Goal: Check status: Check status

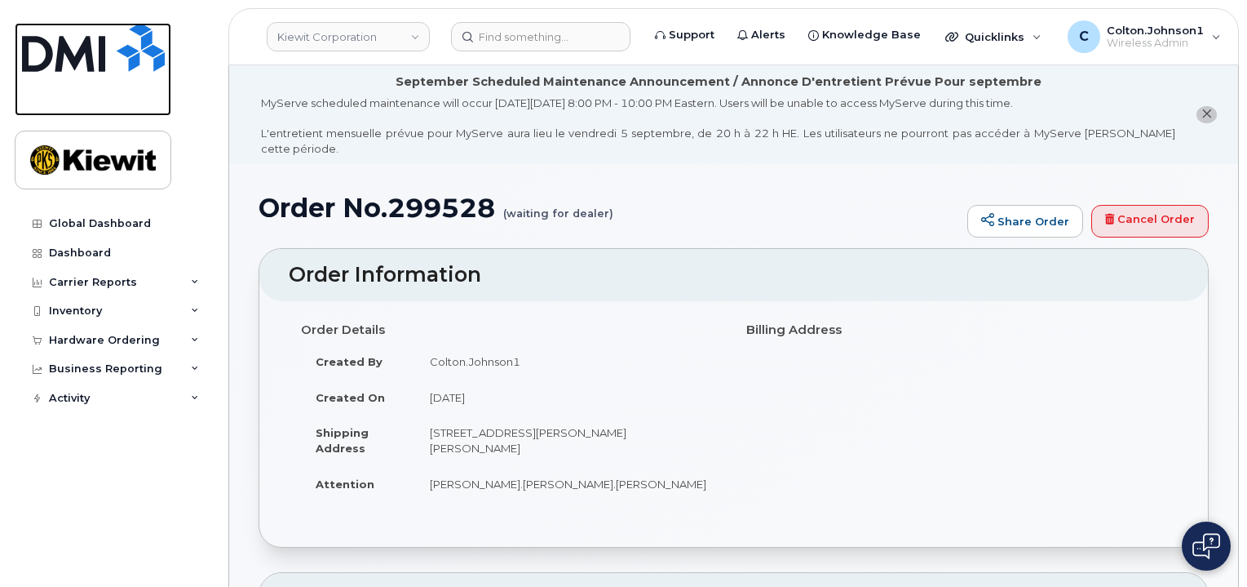
drag, startPoint x: 0, startPoint y: 0, endPoint x: 121, endPoint y: 64, distance: 136.5
click at [121, 64] on img at bounding box center [93, 47] width 143 height 49
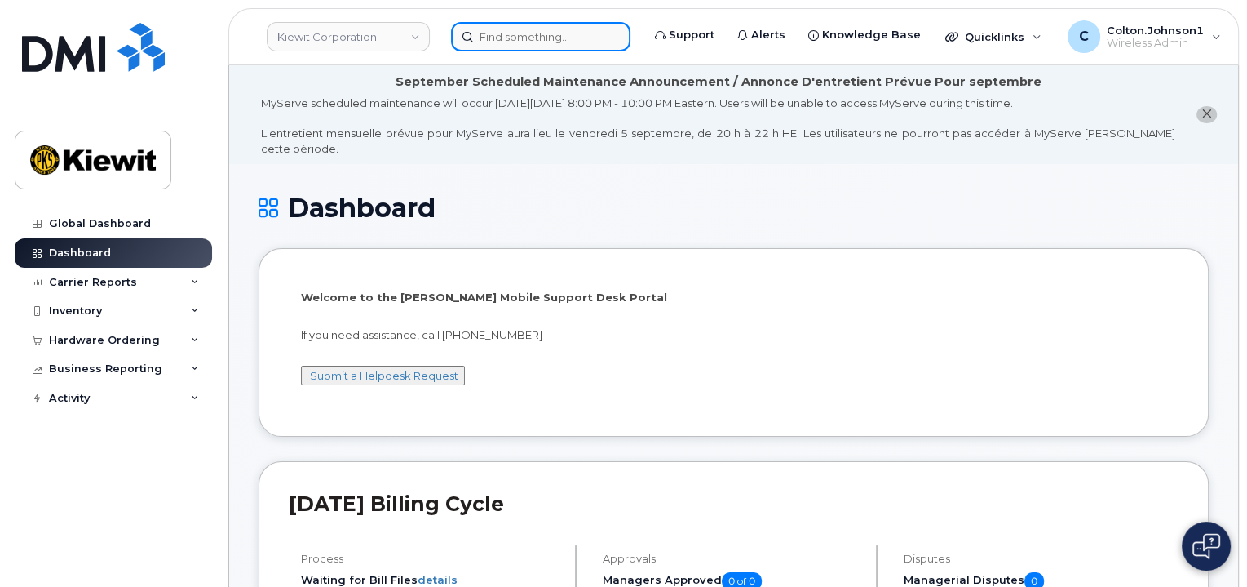
click at [475, 35] on input at bounding box center [540, 36] width 179 height 29
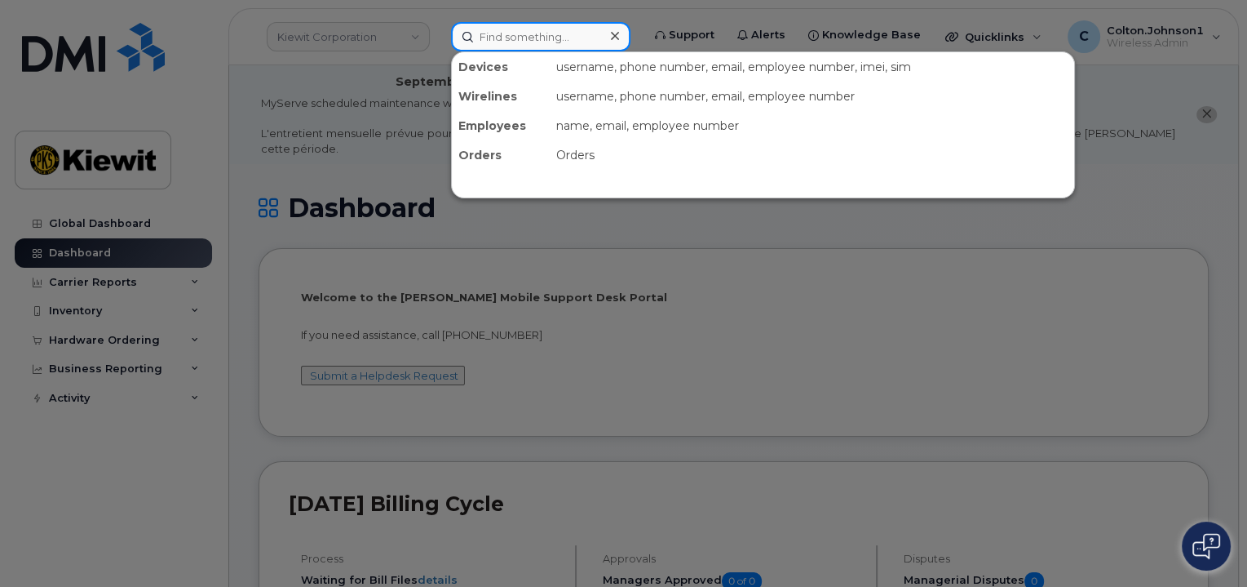
paste input "299315"
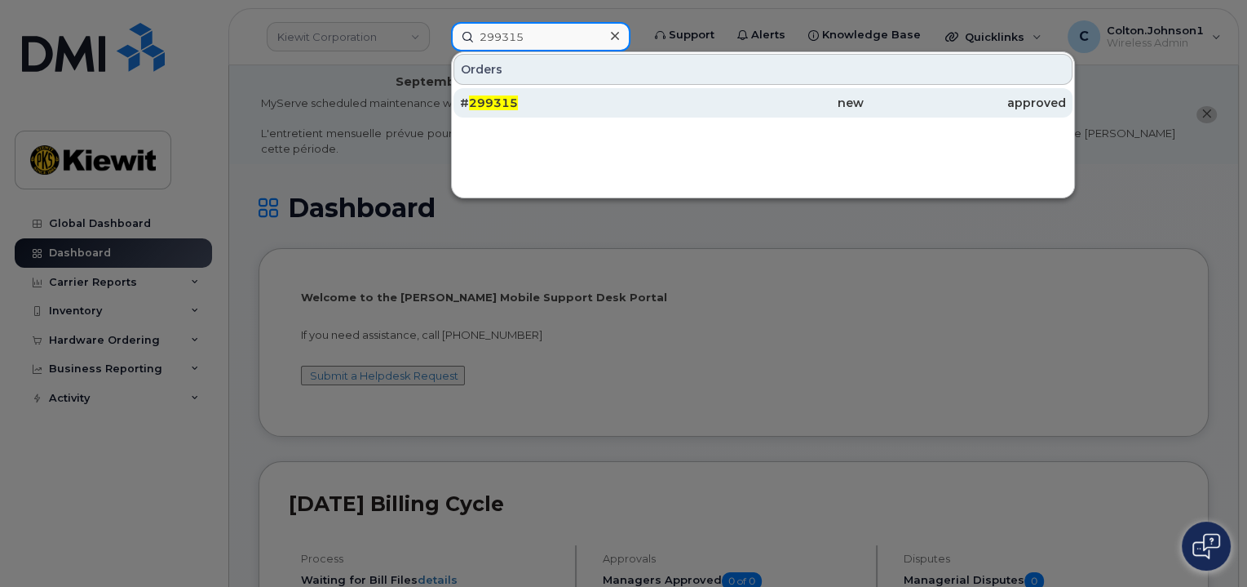
type input "299315"
click at [590, 107] on div "# 299315" at bounding box center [561, 103] width 202 height 16
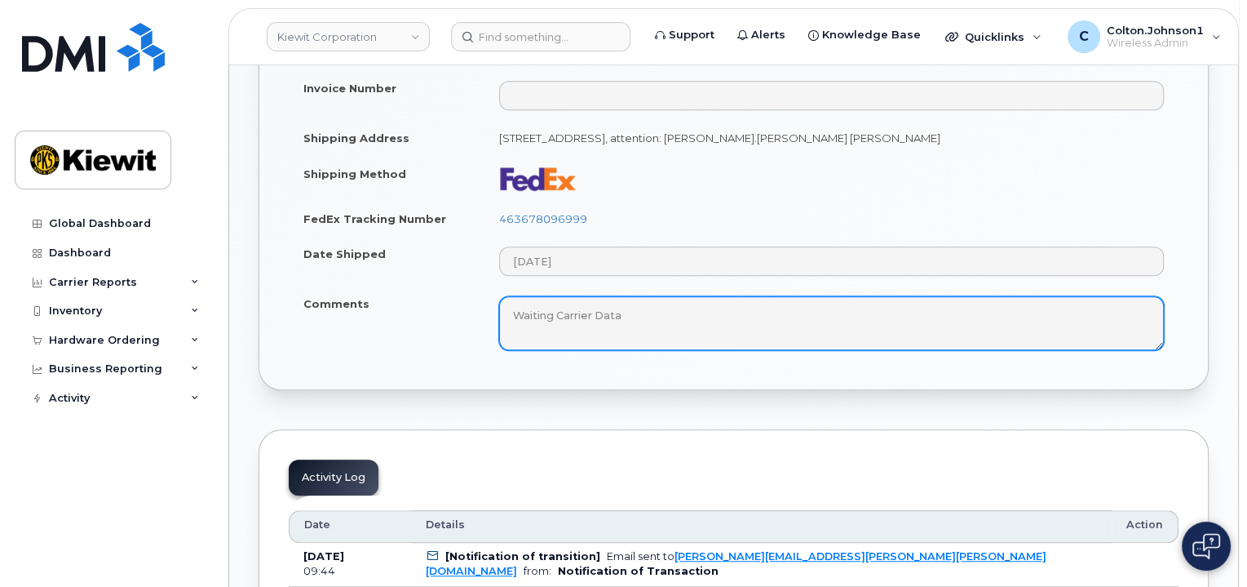
scroll to position [979, 0]
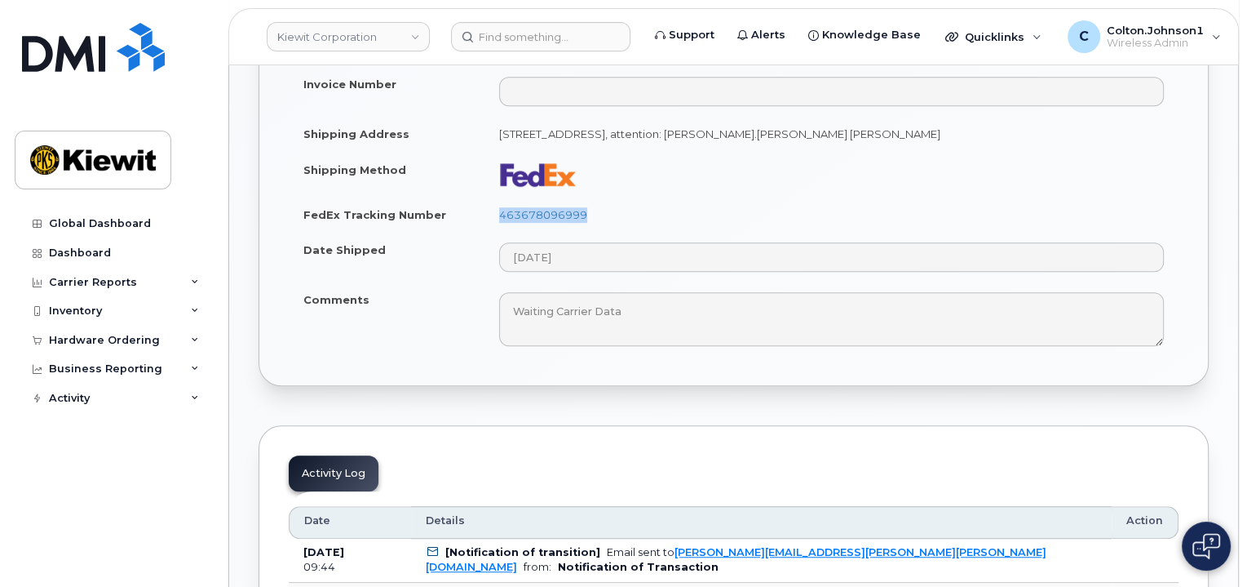
drag, startPoint x: 491, startPoint y: 192, endPoint x: 701, endPoint y: 200, distance: 209.8
click at [701, 200] on td "463678096999" at bounding box center [832, 215] width 694 height 36
copy link "463678096999"
click at [518, 45] on input at bounding box center [540, 36] width 179 height 29
paste input "299544"
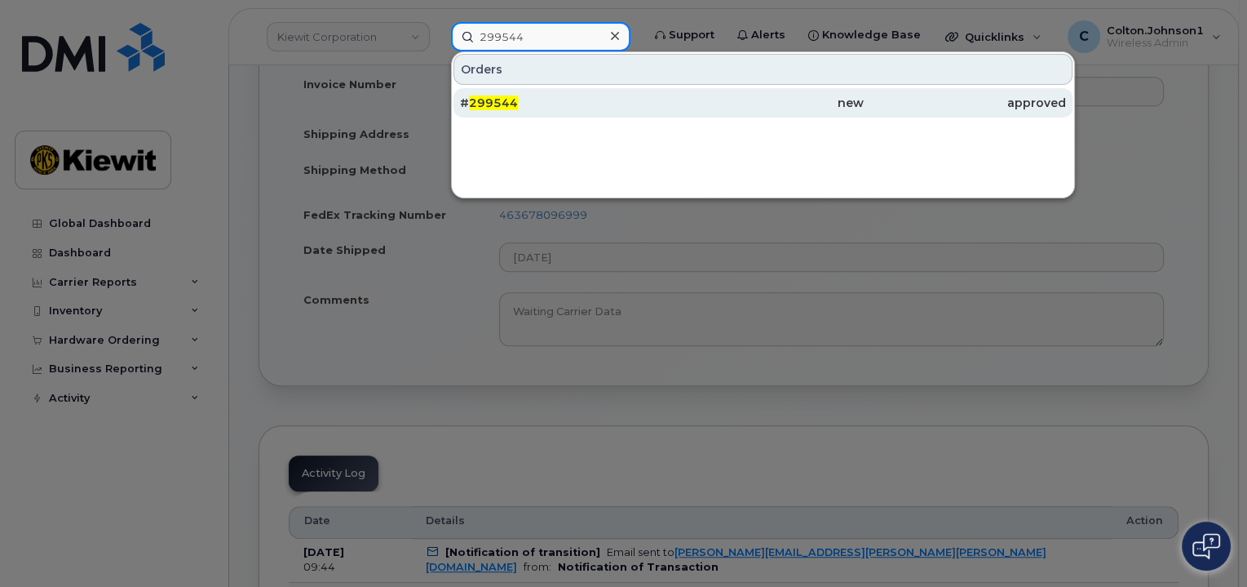
type input "299544"
click at [585, 100] on div "# 299544" at bounding box center [561, 103] width 202 height 16
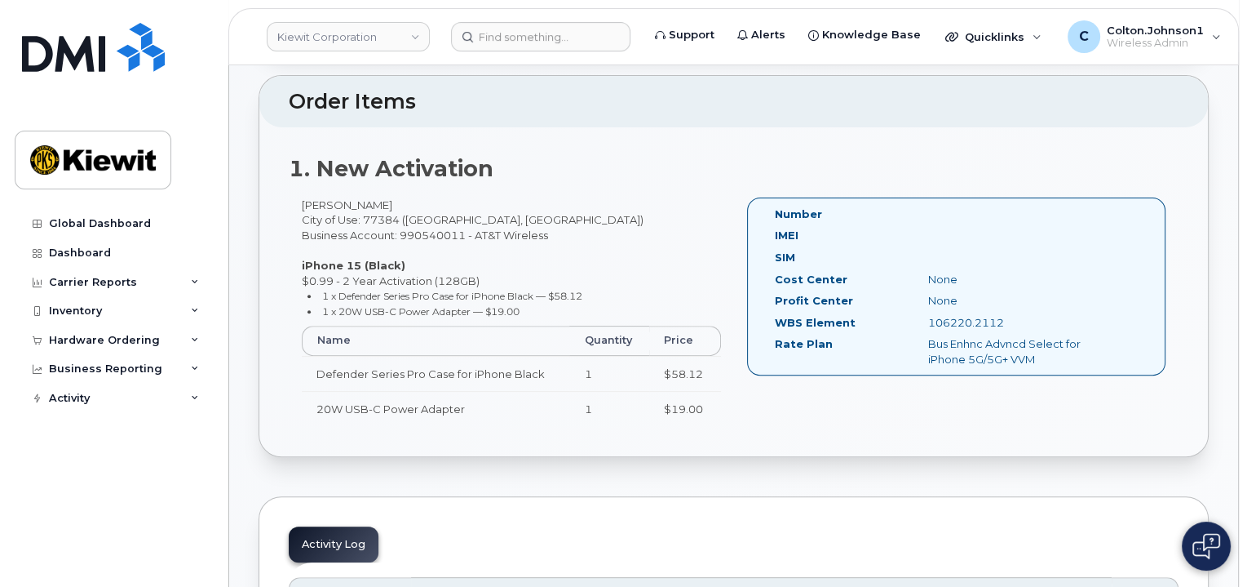
scroll to position [486, 0]
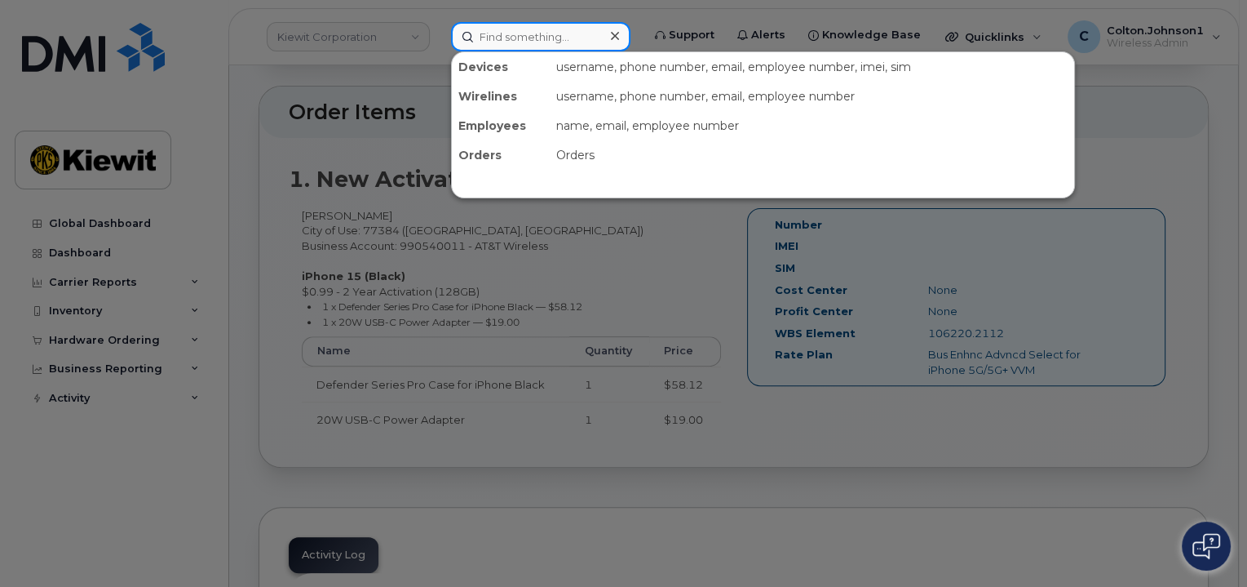
click at [544, 50] on input at bounding box center [540, 36] width 179 height 29
paste input "299645"
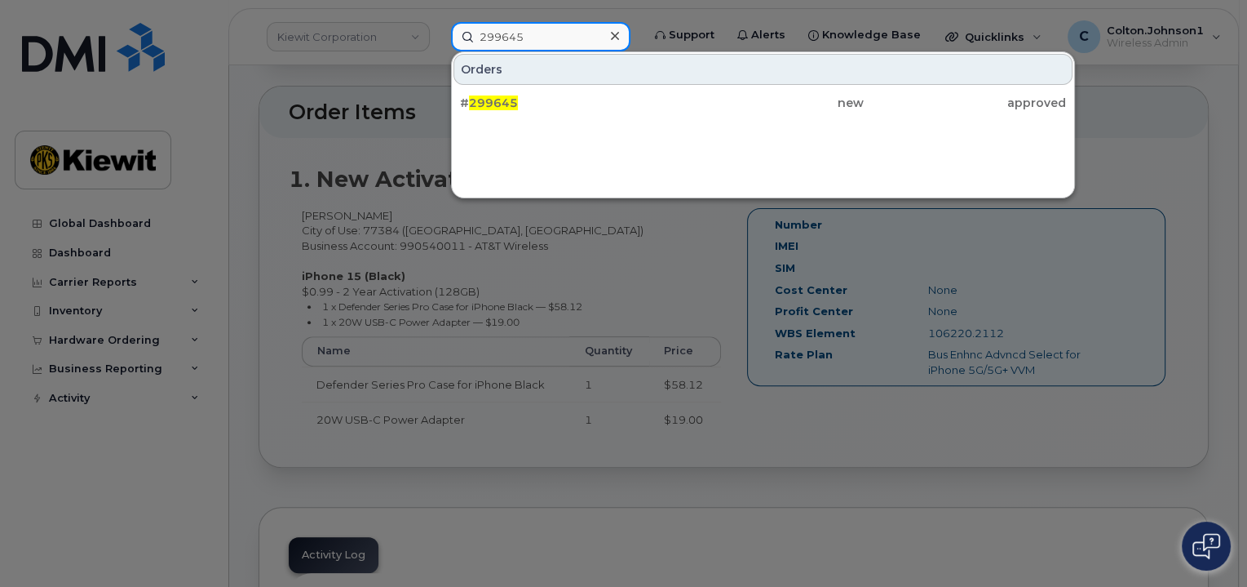
type input "299645"
click at [666, 86] on div "# 299645 new approved" at bounding box center [763, 102] width 622 height 33
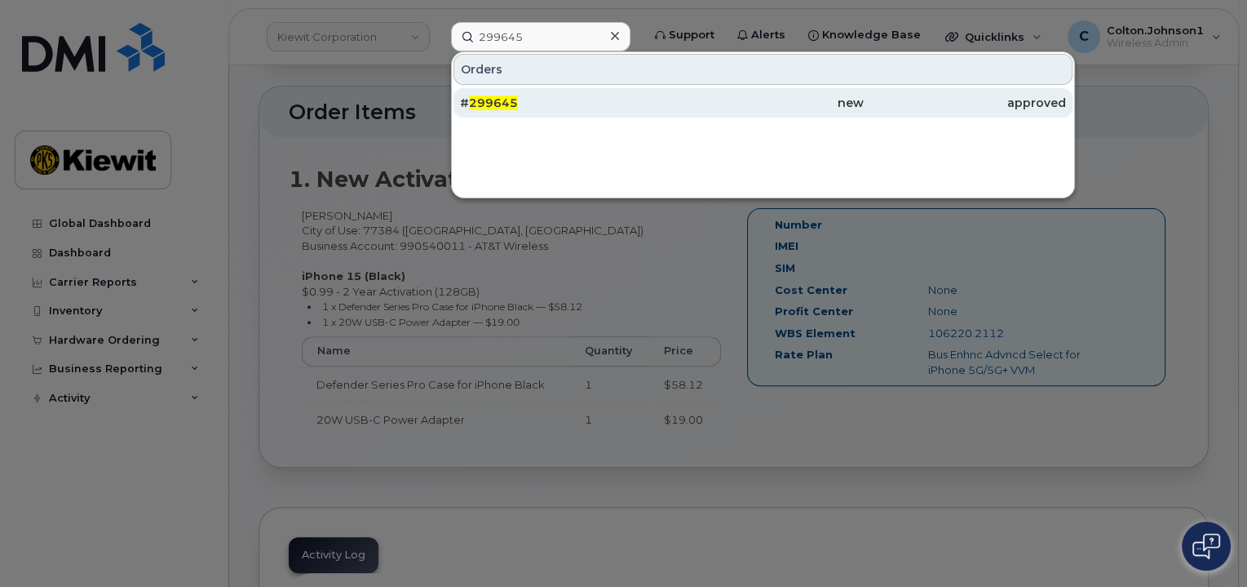
click at [659, 97] on div "# 299645" at bounding box center [561, 103] width 202 height 16
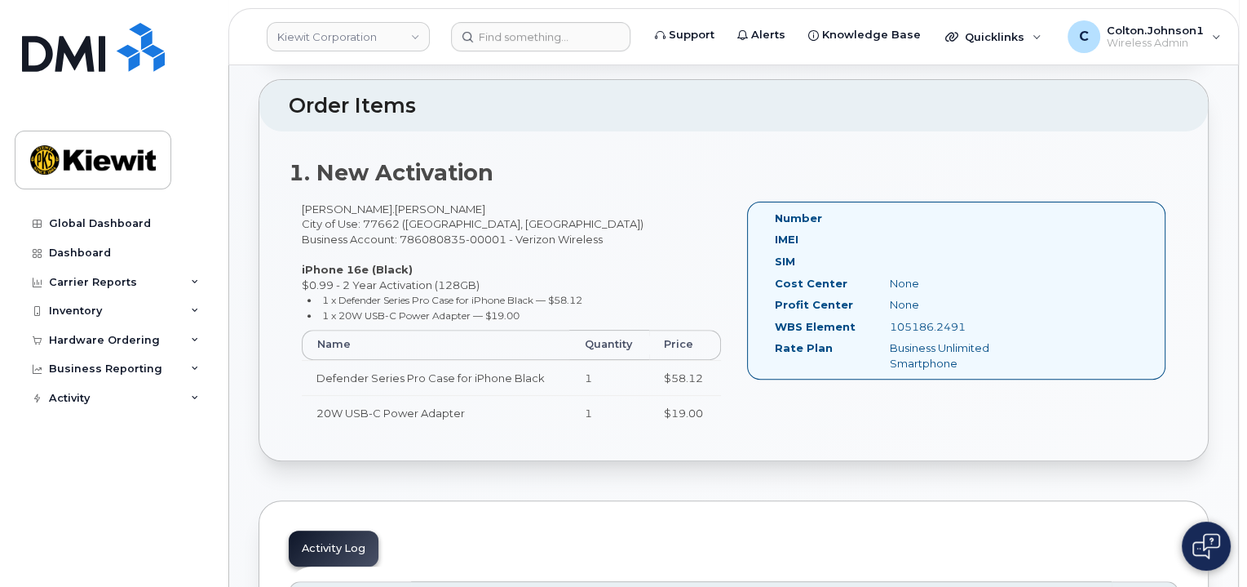
scroll to position [816, 0]
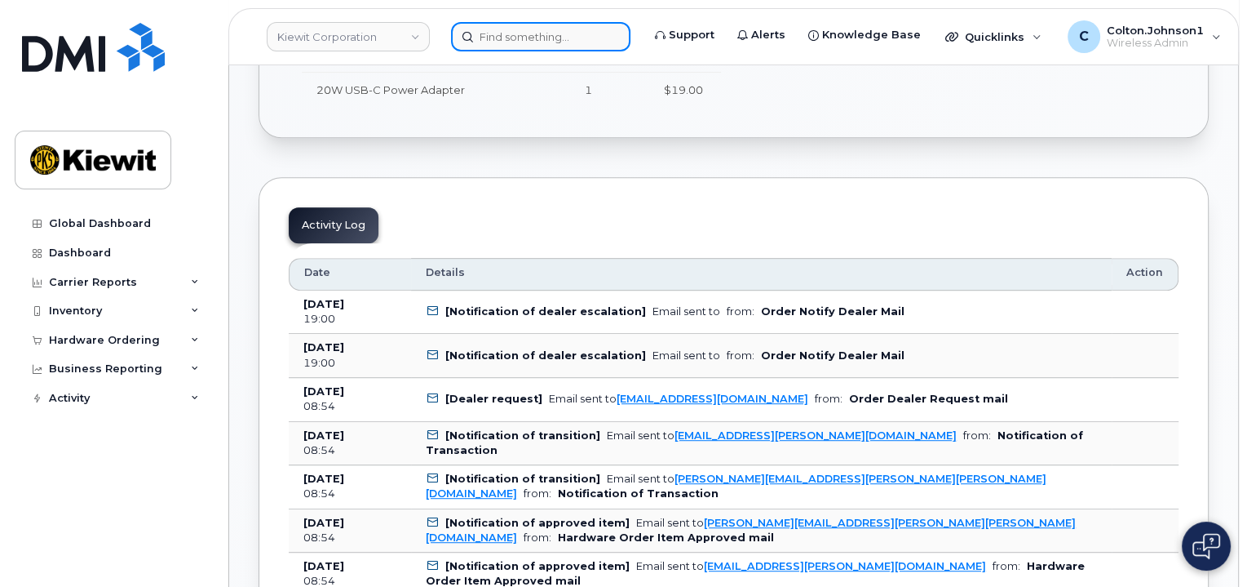
click at [491, 46] on input at bounding box center [540, 36] width 179 height 29
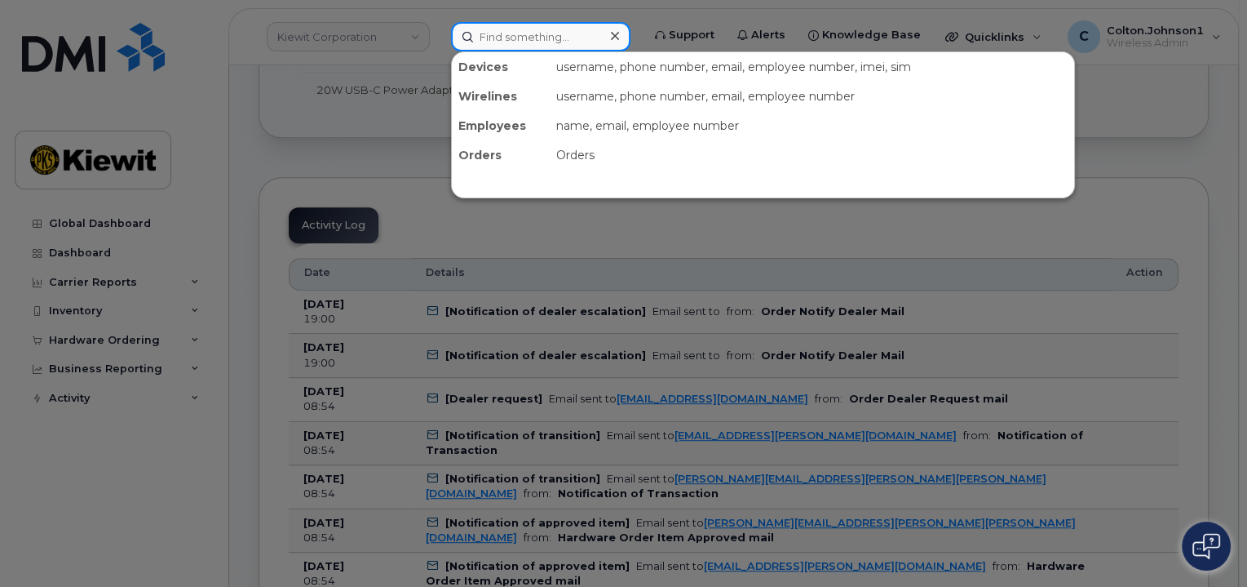
paste input "299307"
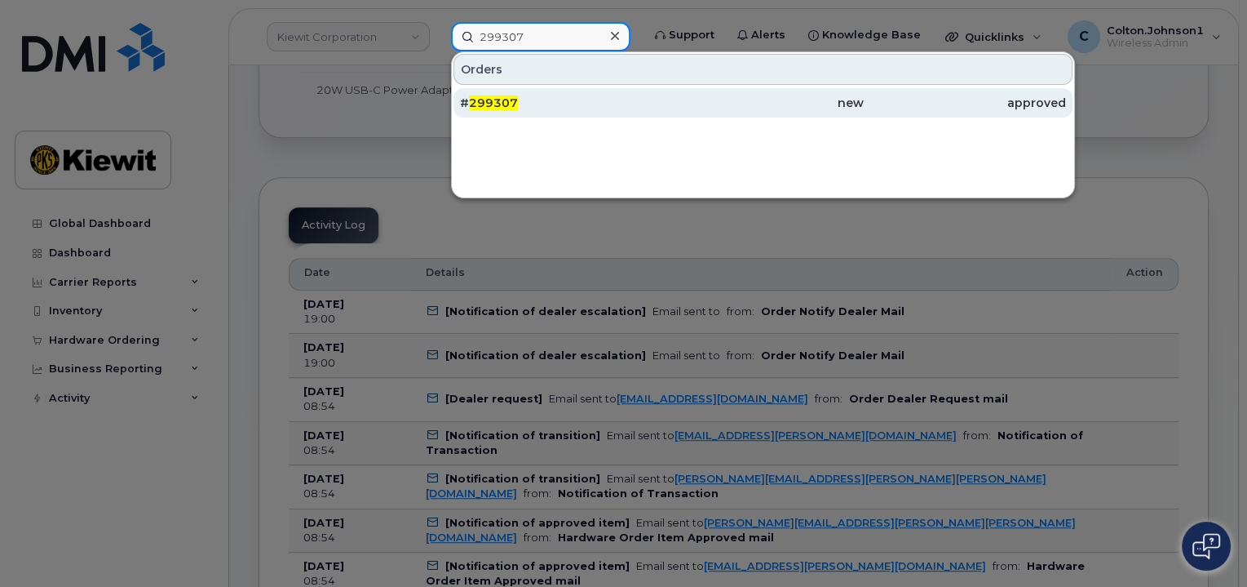
type input "299307"
click at [558, 97] on div "# 299307" at bounding box center [561, 103] width 202 height 16
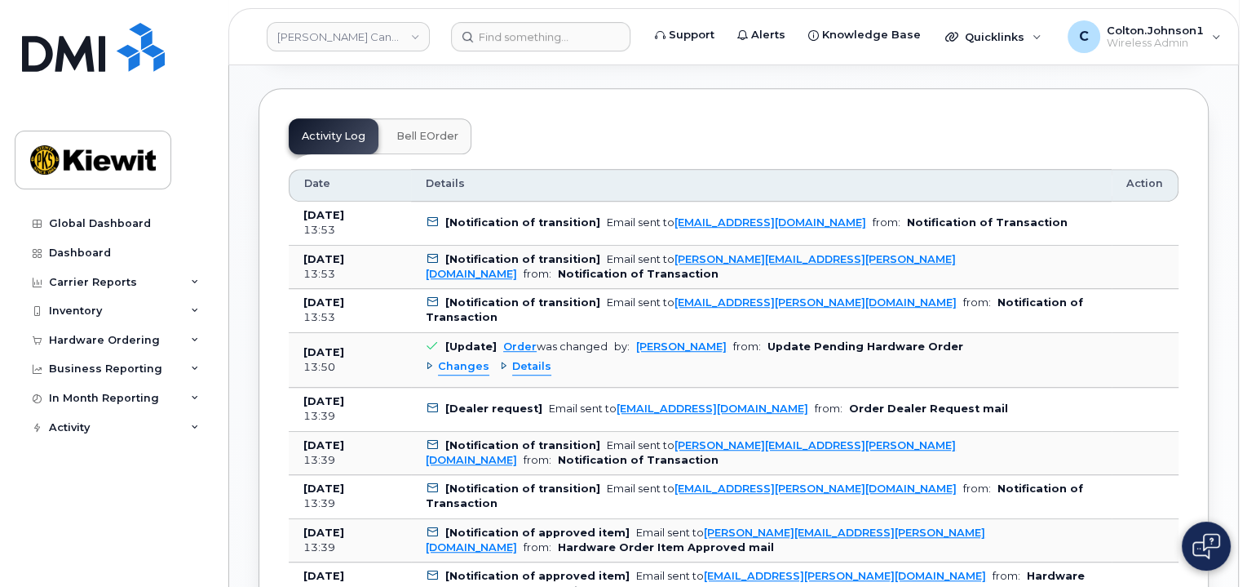
scroll to position [571, 0]
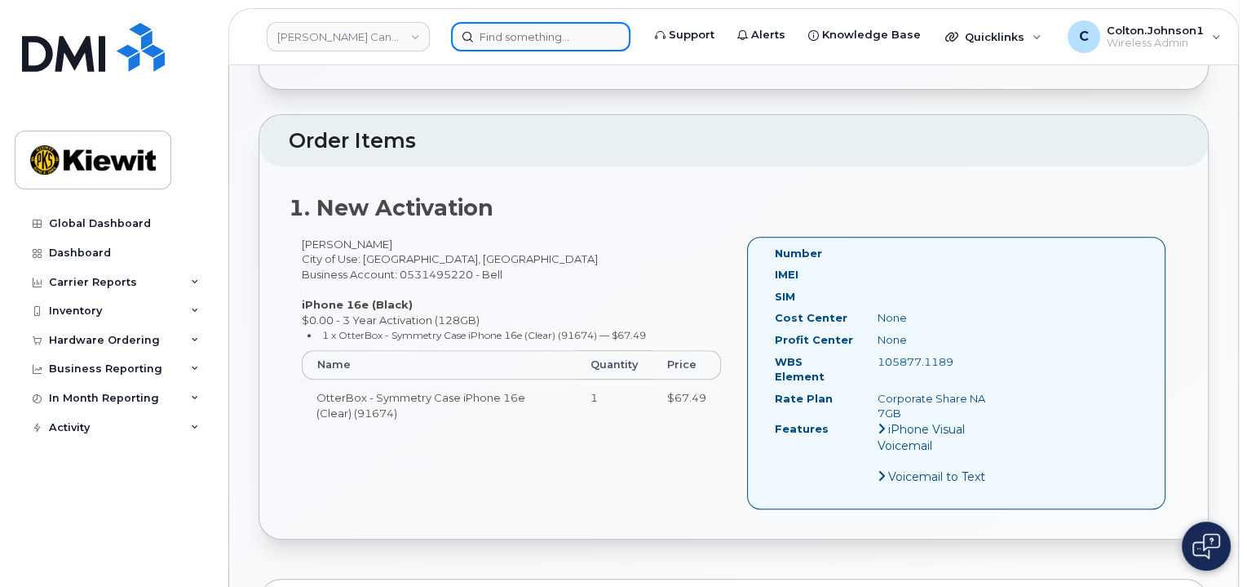
click at [612, 33] on div at bounding box center [540, 36] width 179 height 29
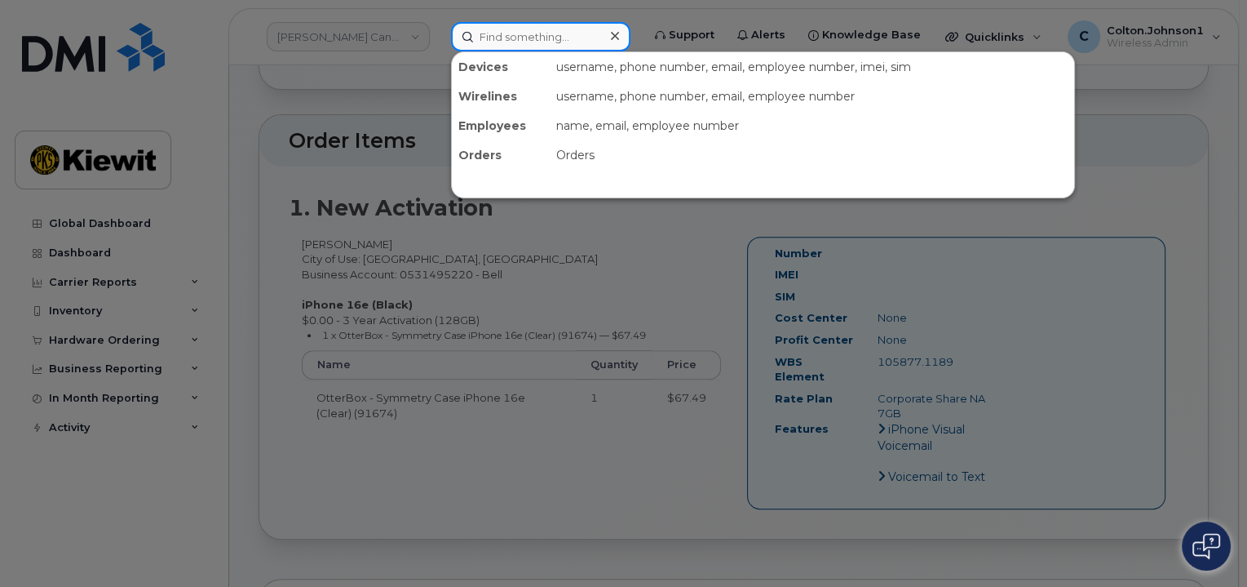
paste input "299420"
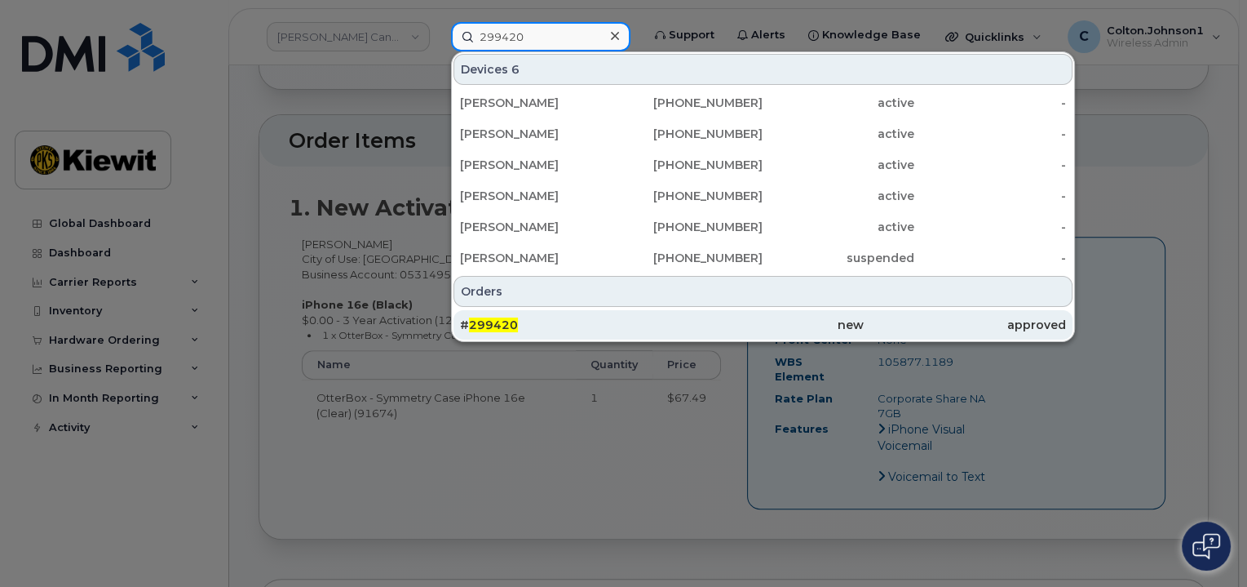
type input "299420"
click at [561, 325] on div "# 299420" at bounding box center [561, 325] width 202 height 16
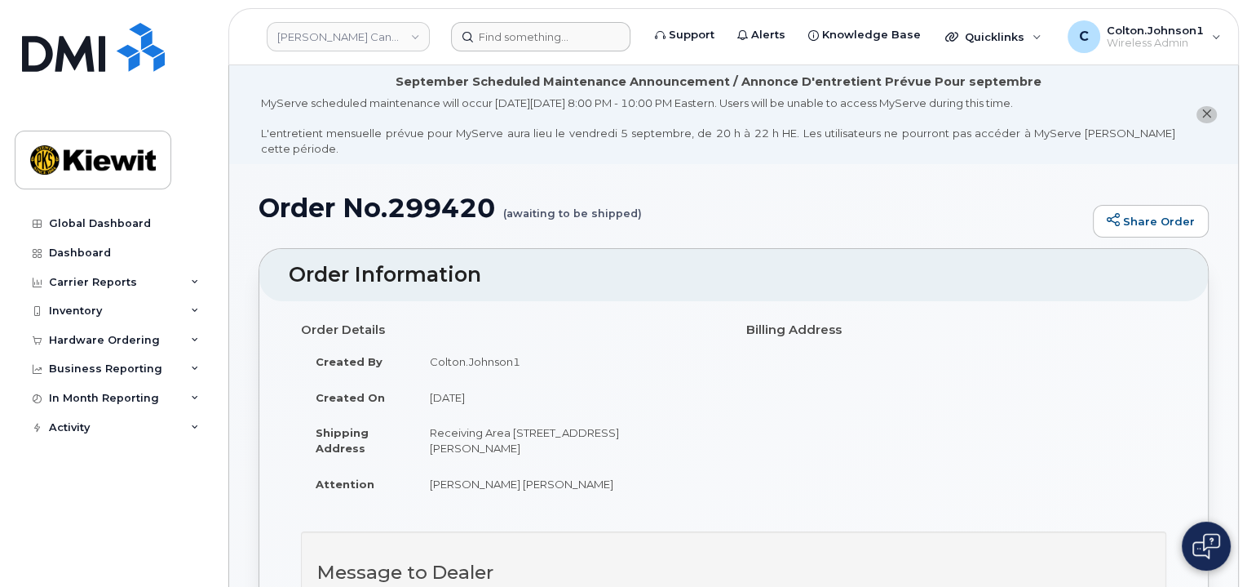
drag, startPoint x: 534, startPoint y: 57, endPoint x: 525, endPoint y: 38, distance: 21.2
click at [534, 57] on header "[PERSON_NAME] Canada Inc Support Alerts Knowledge Base Quicklinks Suspend / Can…" at bounding box center [733, 36] width 1011 height 57
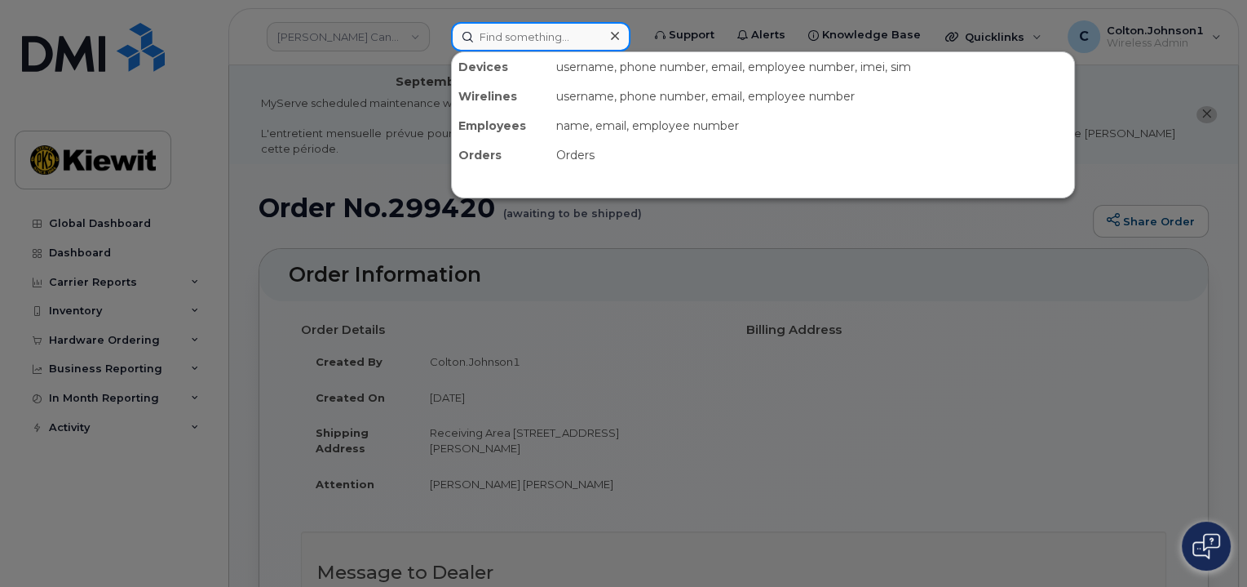
click at [525, 37] on input at bounding box center [540, 36] width 179 height 29
paste input "299546"
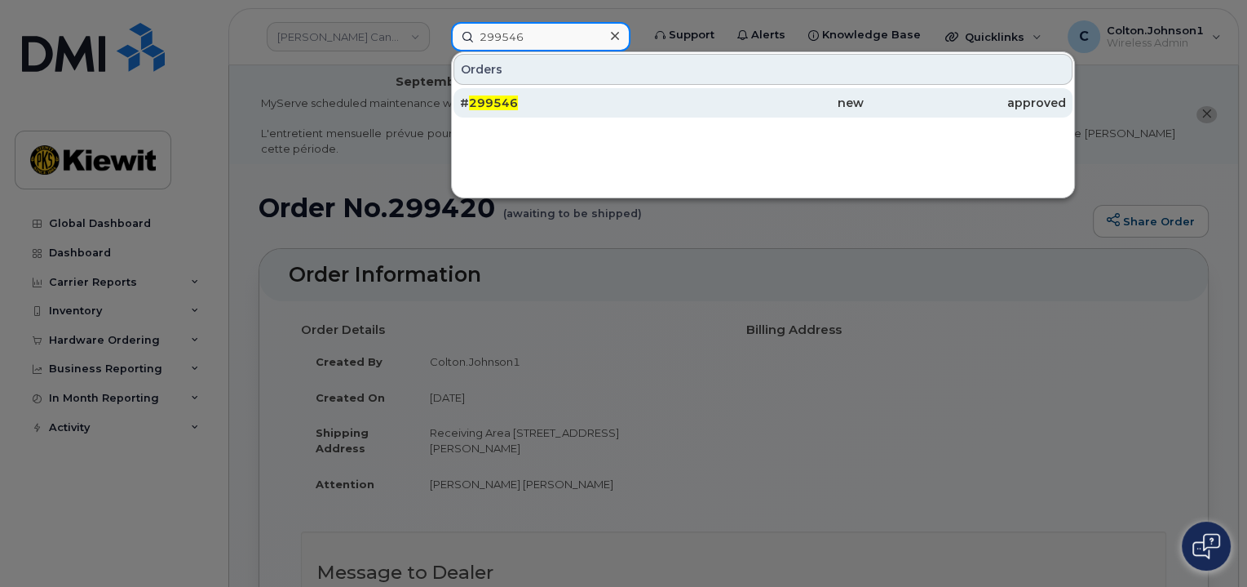
type input "299546"
click at [618, 104] on div "# 299546" at bounding box center [561, 103] width 202 height 16
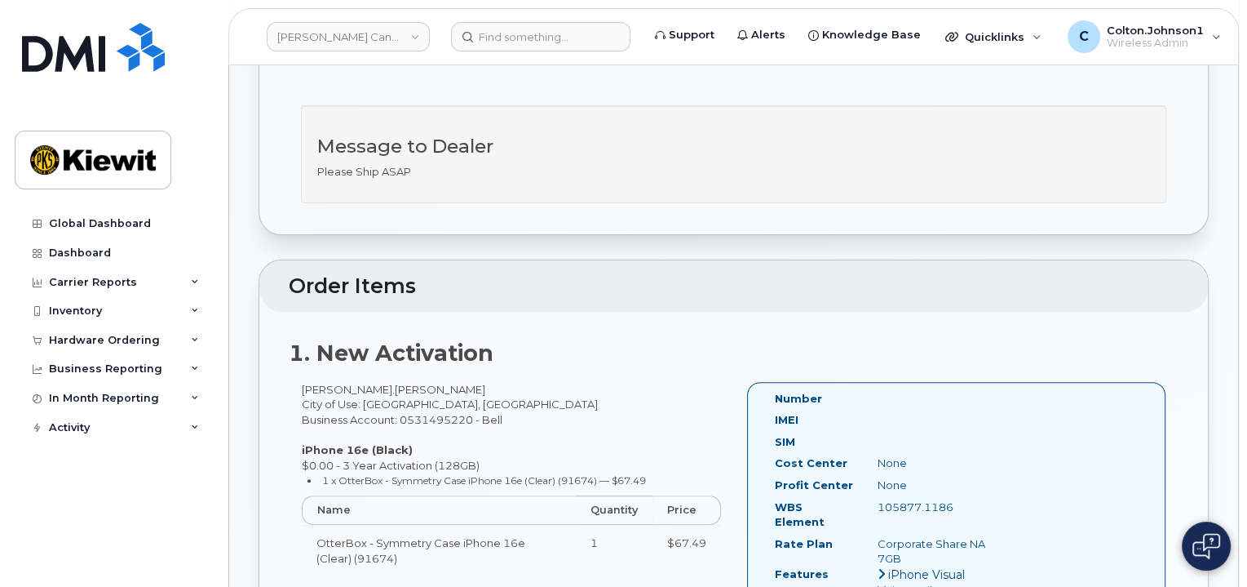
scroll to position [82, 0]
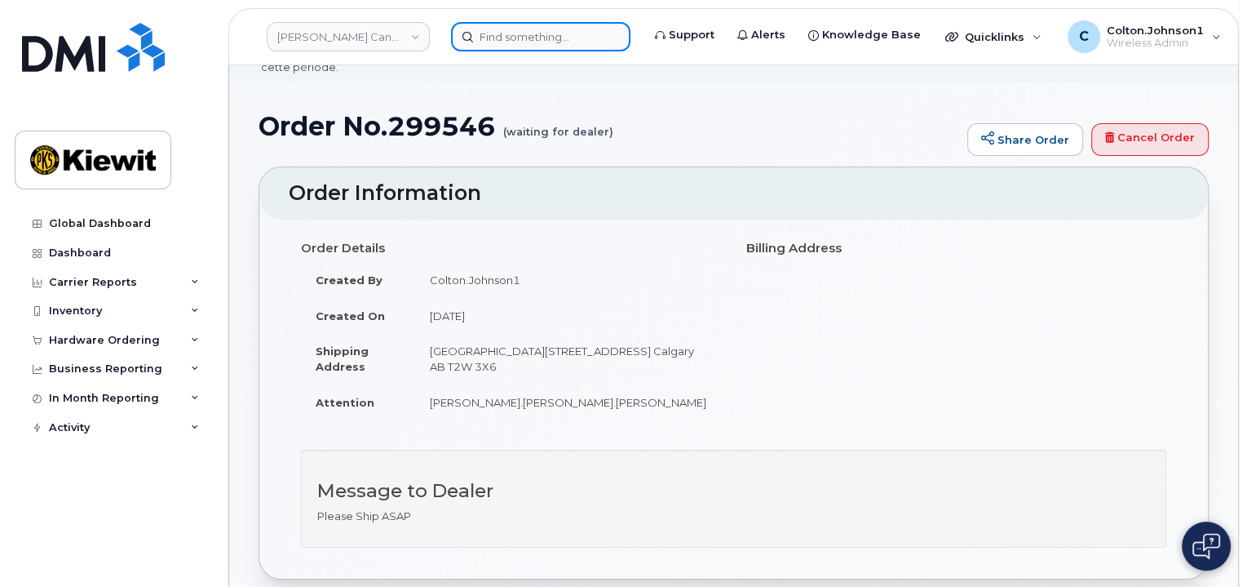
click at [501, 39] on input at bounding box center [540, 36] width 179 height 29
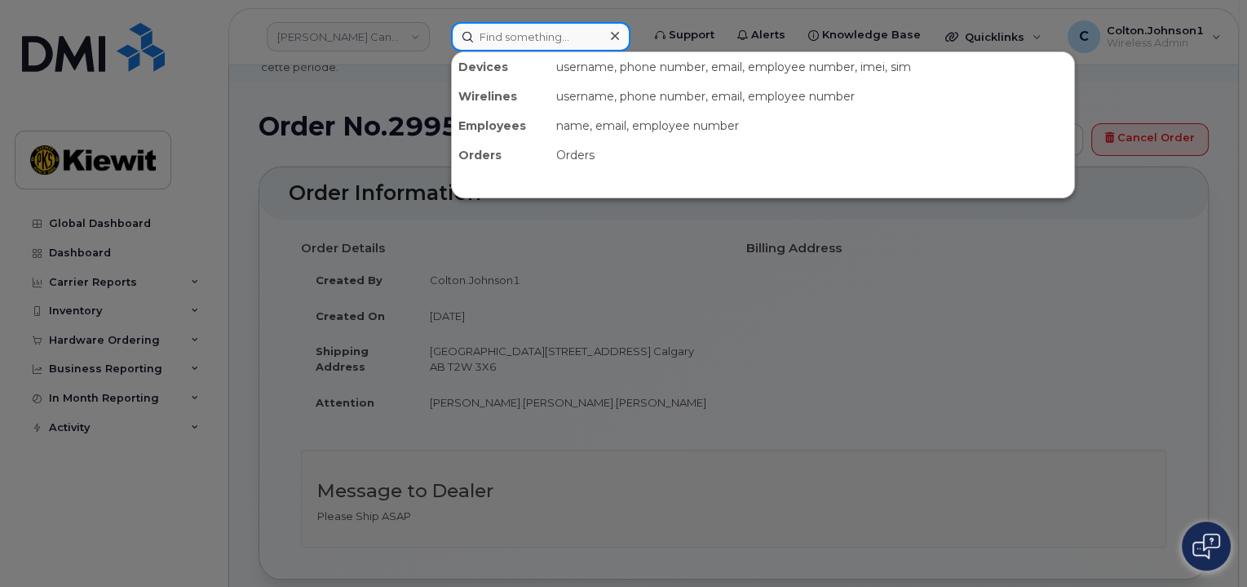
paste input "299528"
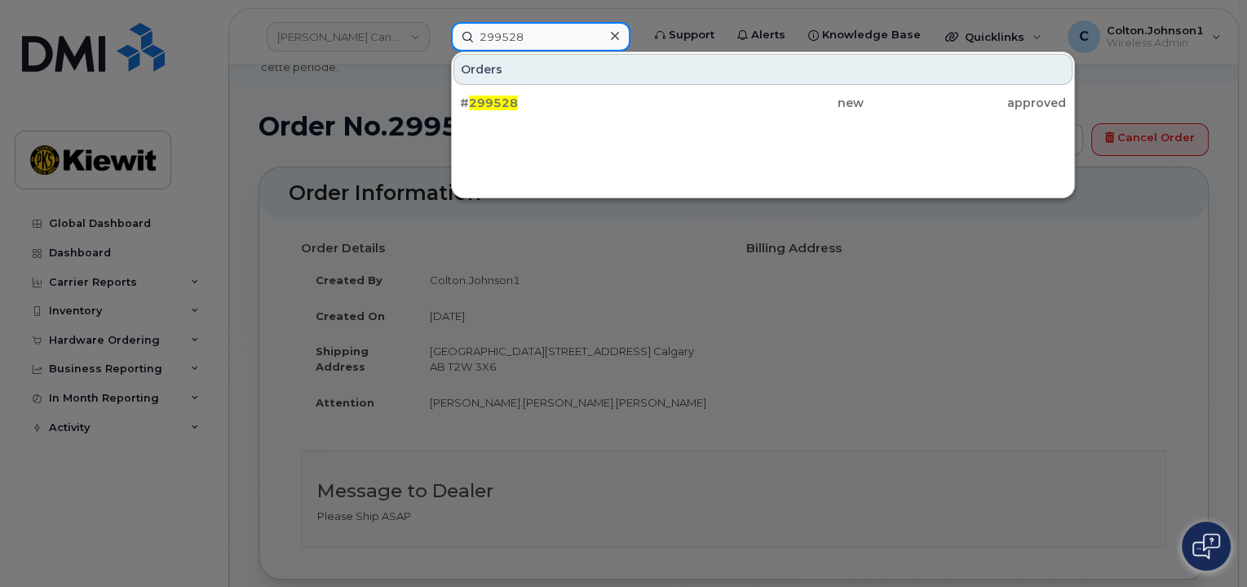
type input "299528"
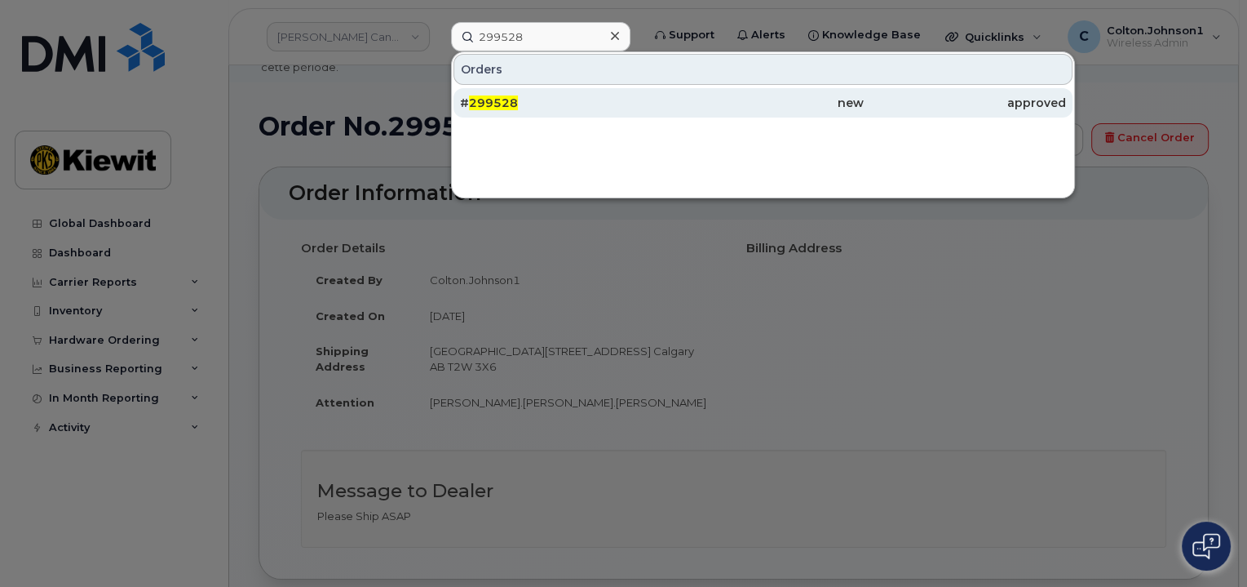
click at [617, 117] on div "# 299528 new approved" at bounding box center [763, 102] width 622 height 33
click at [622, 97] on div "# 299528" at bounding box center [561, 103] width 202 height 16
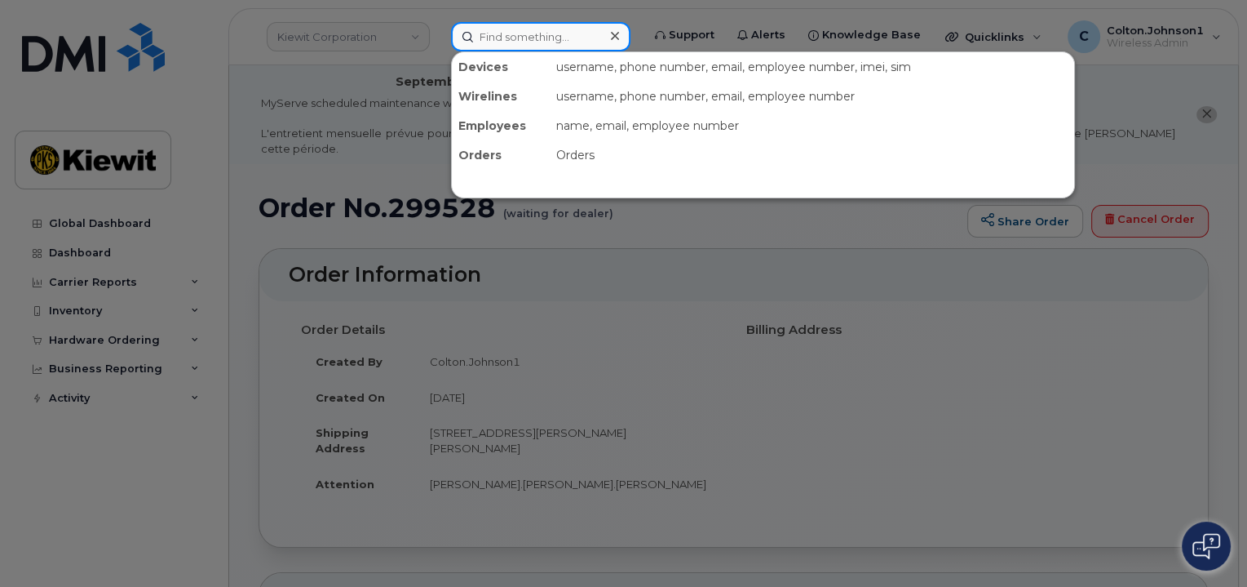
click at [526, 35] on input at bounding box center [540, 36] width 179 height 29
paste input "299526"
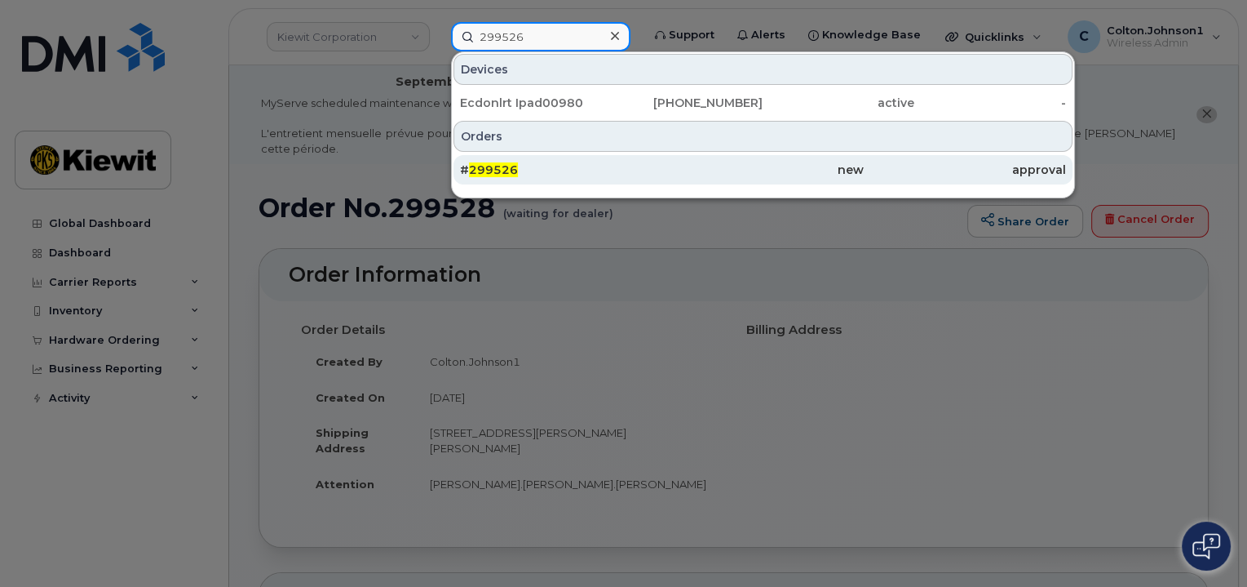
type input "299526"
click at [674, 174] on div "new" at bounding box center [763, 170] width 202 height 16
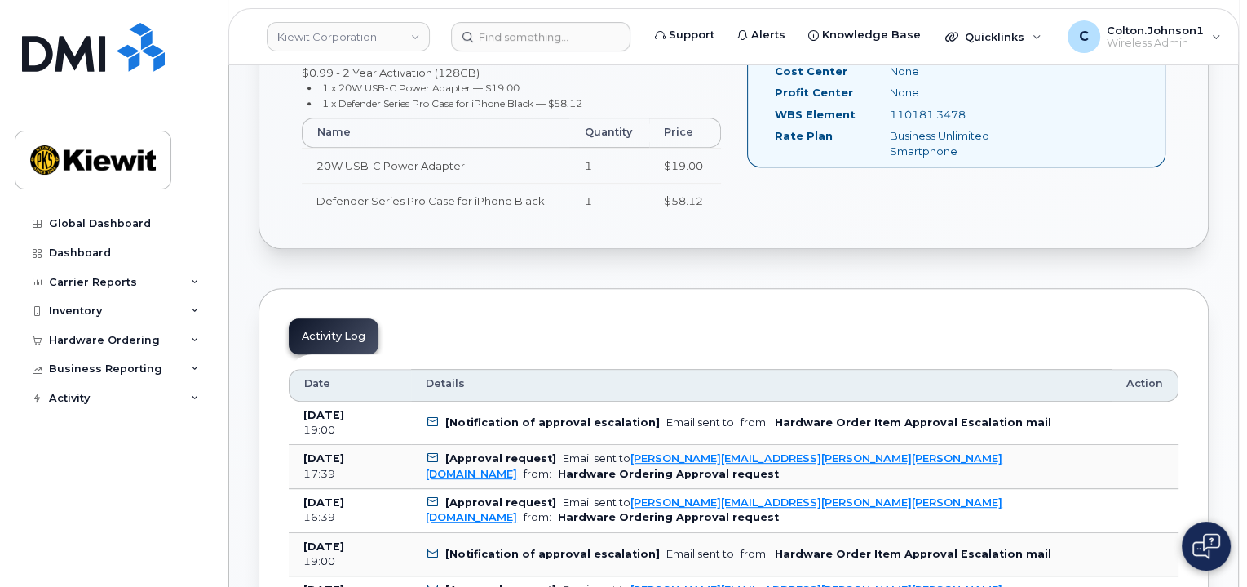
scroll to position [816, 0]
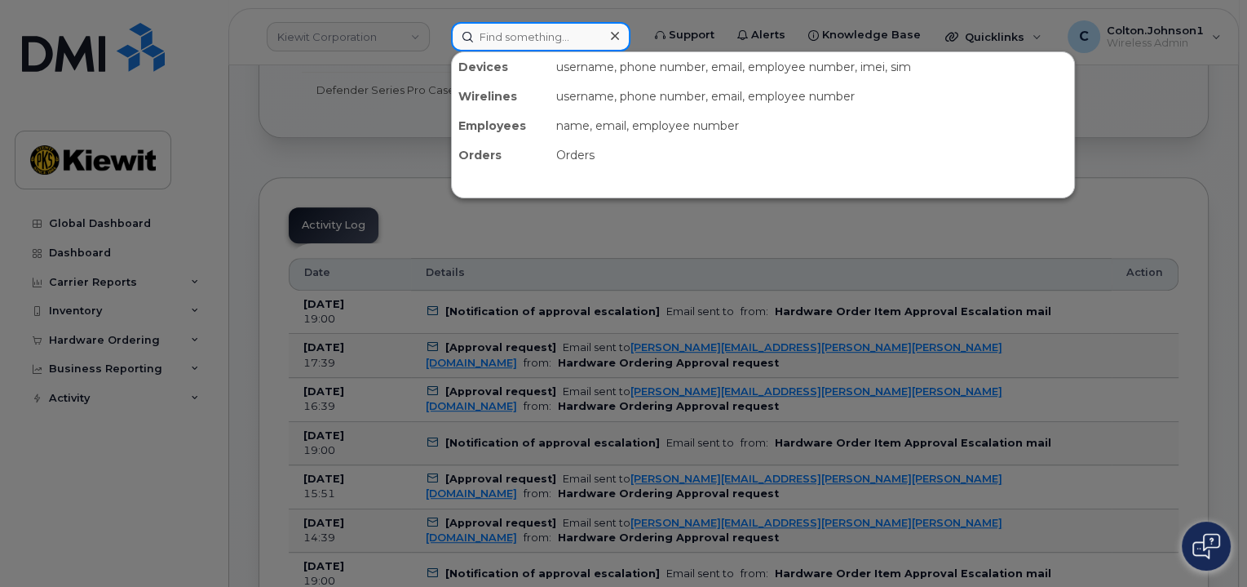
click at [510, 29] on input at bounding box center [540, 36] width 179 height 29
paste input "299646"
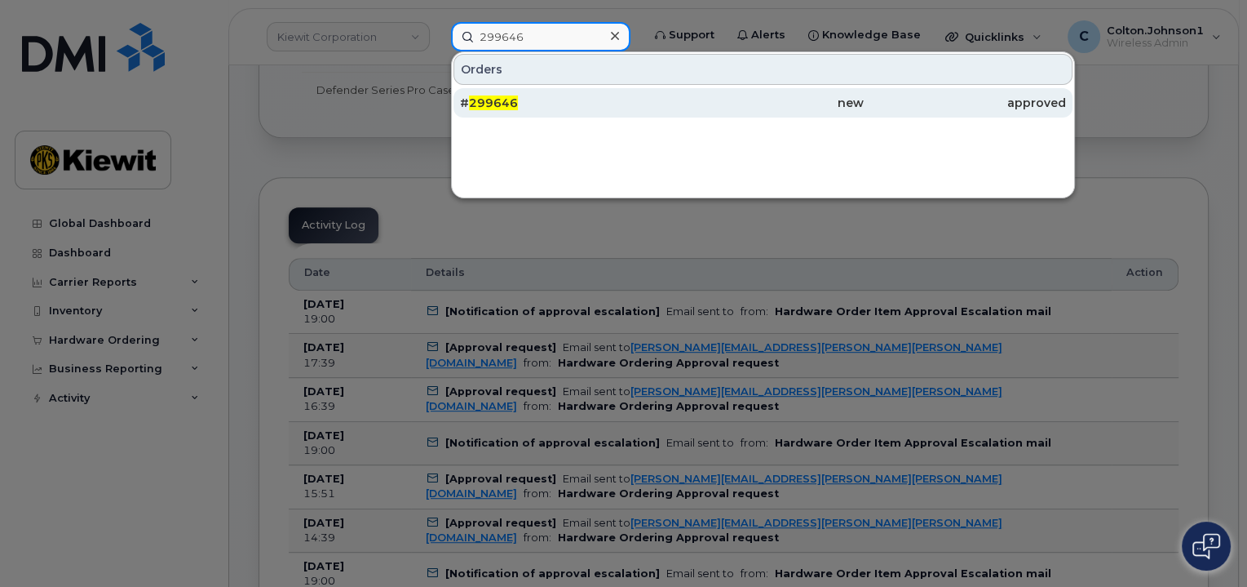
type input "299646"
click at [689, 98] on div "new" at bounding box center [763, 103] width 202 height 16
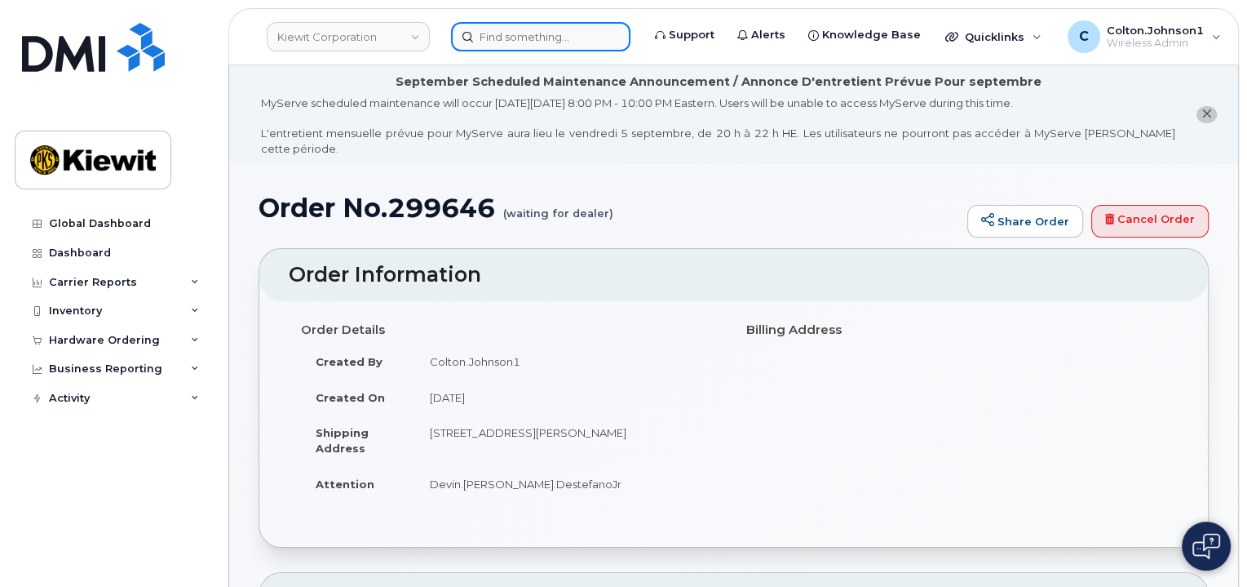
click at [541, 34] on input at bounding box center [540, 36] width 179 height 29
paste input "299640"
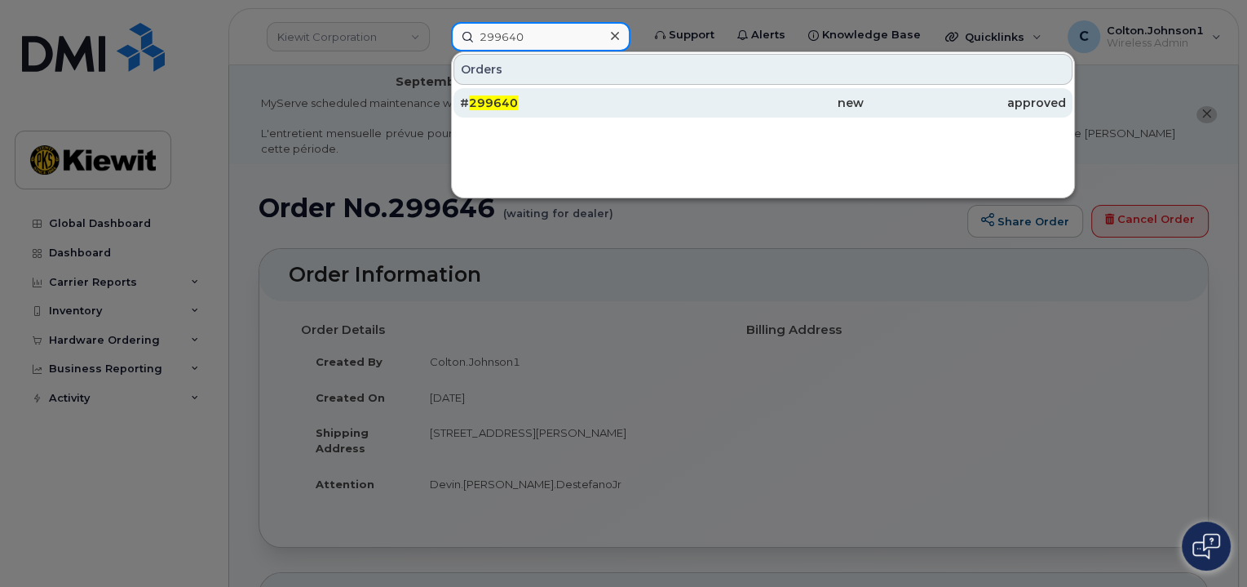
type input "299640"
click at [714, 107] on div "new" at bounding box center [763, 103] width 202 height 16
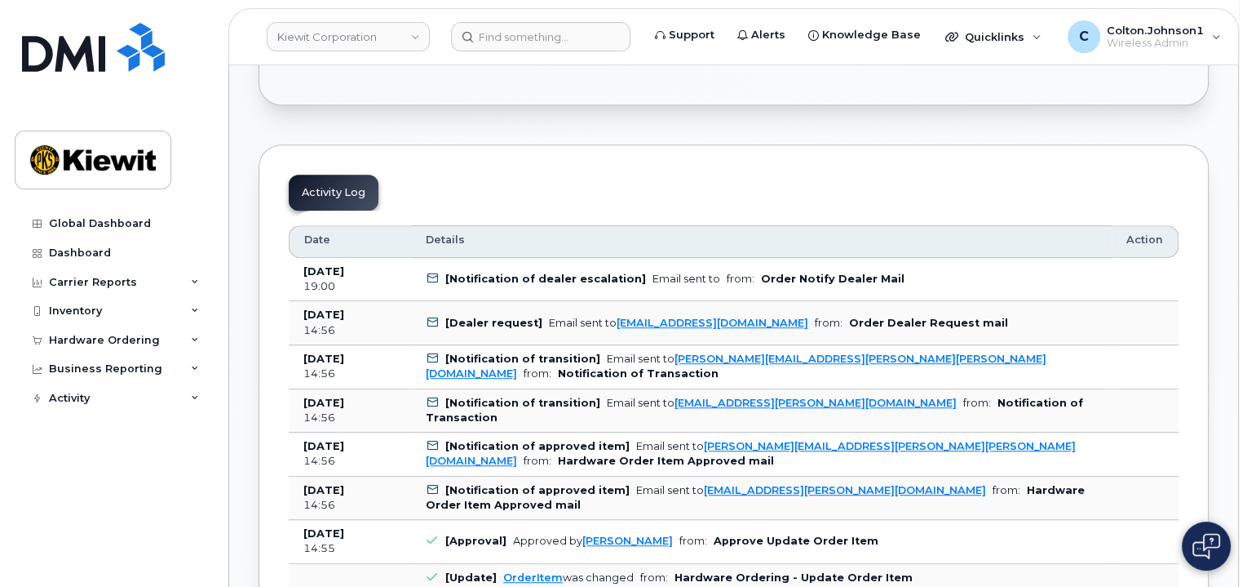
scroll to position [897, 0]
